Goal: Task Accomplishment & Management: Manage account settings

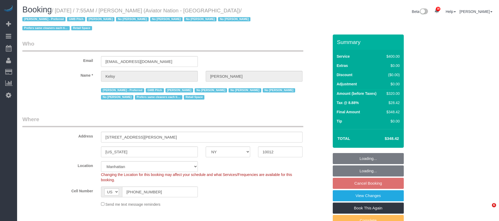
select select "NY"
select select "2"
select select "150"
select select "number:89"
select select "number:90"
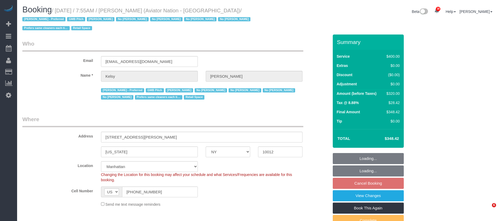
select select "number:15"
select select "number:5"
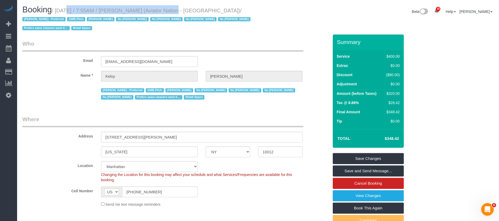
drag, startPoint x: 57, startPoint y: 9, endPoint x: 166, endPoint y: 7, distance: 109.1
click at [164, 9] on small "/ October 13, 2025 / 7:55AM / Kelsy Gonzalez (Aviator Nation - NYC) / Alketa To…" at bounding box center [137, 20] width 230 height 24
copy small "October 13, 2025 / 7:55AM / Kelsy Gonzalez"
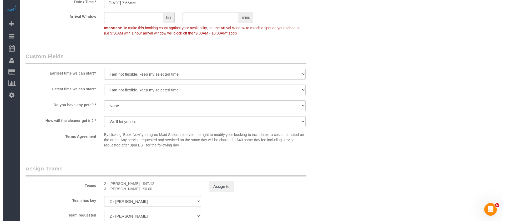
scroll to position [552, 0]
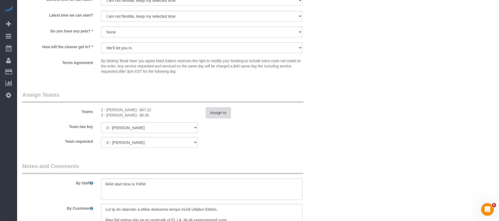
click at [223, 112] on button "Assign to" at bounding box center [218, 112] width 25 height 11
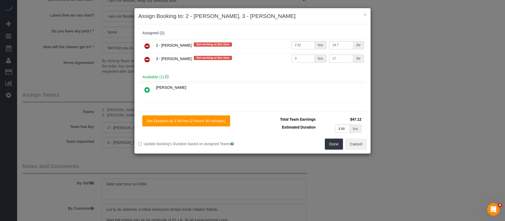
click at [147, 61] on icon at bounding box center [147, 59] width 6 height 6
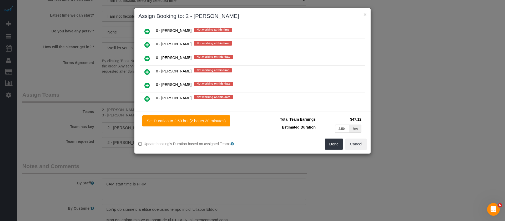
scroll to position [237, 0]
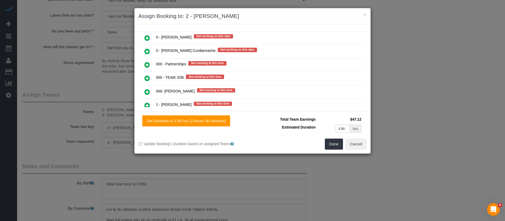
click at [147, 78] on icon at bounding box center [147, 78] width 6 height 6
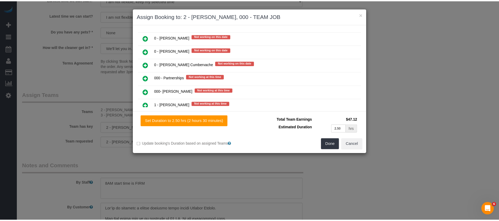
scroll to position [250, 0]
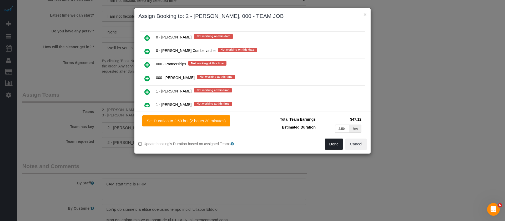
click at [339, 146] on button "Done" at bounding box center [334, 143] width 18 height 11
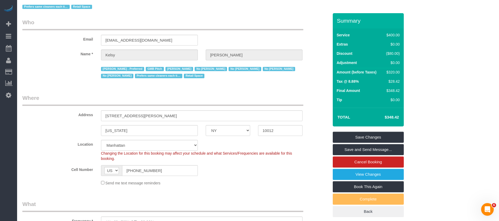
scroll to position [0, 0]
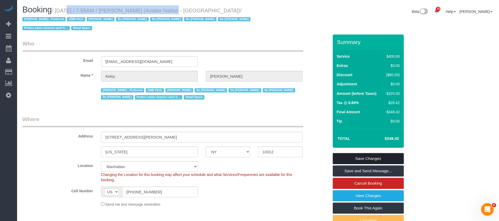
drag, startPoint x: 381, startPoint y: 157, endPoint x: 378, endPoint y: 155, distance: 3.7
click at [381, 157] on link "Save Changes" at bounding box center [368, 158] width 71 height 11
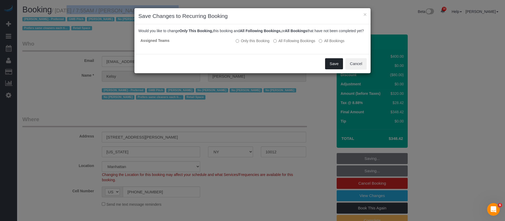
click at [329, 64] on button "Save" at bounding box center [334, 63] width 18 height 11
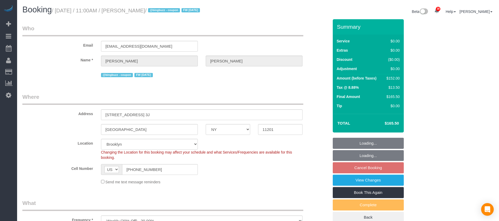
select select "NY"
select select "2"
select select "spot64"
select select "number:89"
select select "number:90"
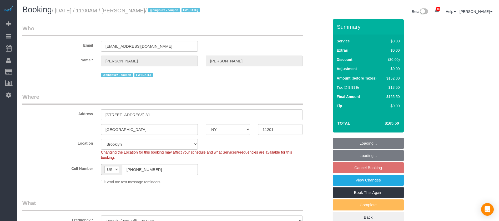
select select "number:15"
select select "number:6"
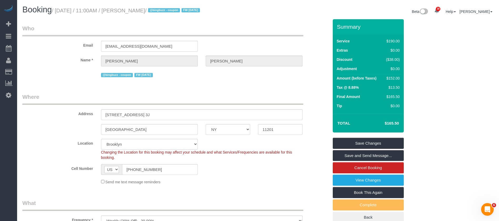
drag, startPoint x: 110, startPoint y: 9, endPoint x: 159, endPoint y: 12, distance: 48.7
click at [159, 12] on small "/ October 13, 2025 / 11:00AM / Michael Hotz / @bingbuzz - coupon FW 01/20/25" at bounding box center [127, 11] width 150 height 6
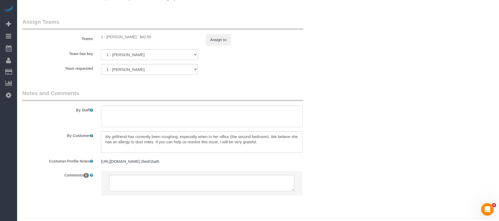
scroll to position [692, 0]
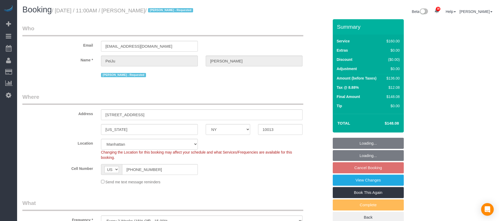
select select "NY"
select select "spot4"
select select "number:89"
select select "number:90"
select select "number:15"
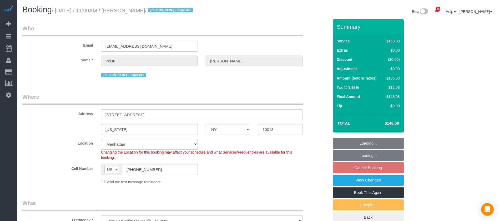
select select "number:6"
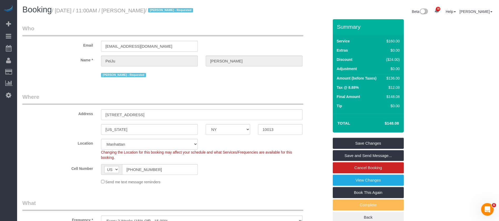
drag, startPoint x: 57, startPoint y: 8, endPoint x: 170, endPoint y: 11, distance: 113.4
click at [170, 11] on small "/ [DATE] / 11:00AM / [PERSON_NAME] / [PERSON_NAME] - Requested" at bounding box center [123, 11] width 143 height 6
copy small "[DATE] / 11:00AM / [PERSON_NAME] /"
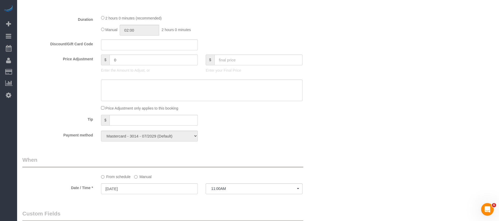
scroll to position [473, 0]
